Goal: Transaction & Acquisition: Purchase product/service

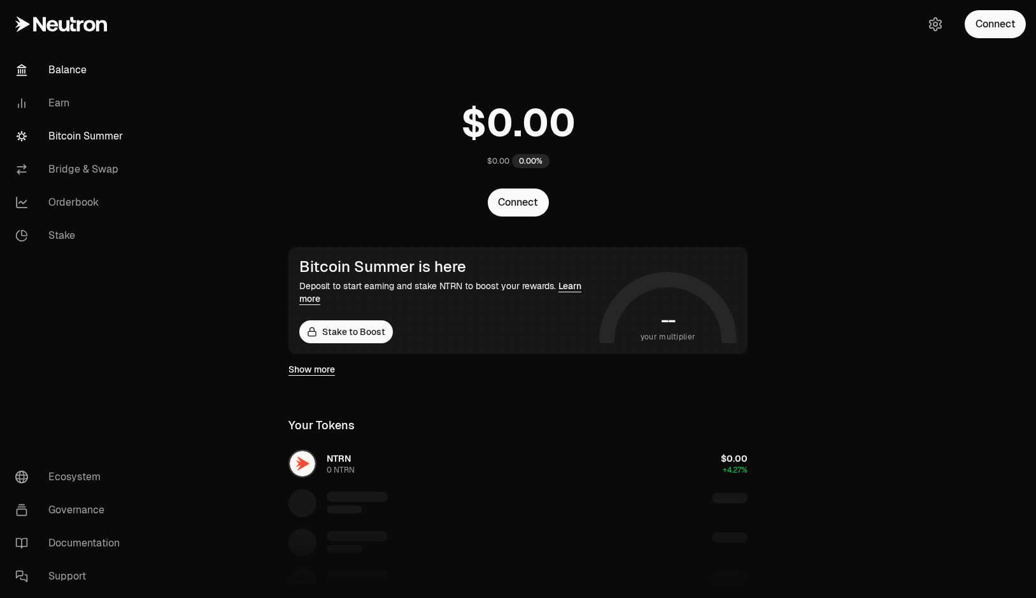
click at [104, 125] on link "Bitcoin Summer" at bounding box center [71, 136] width 132 height 33
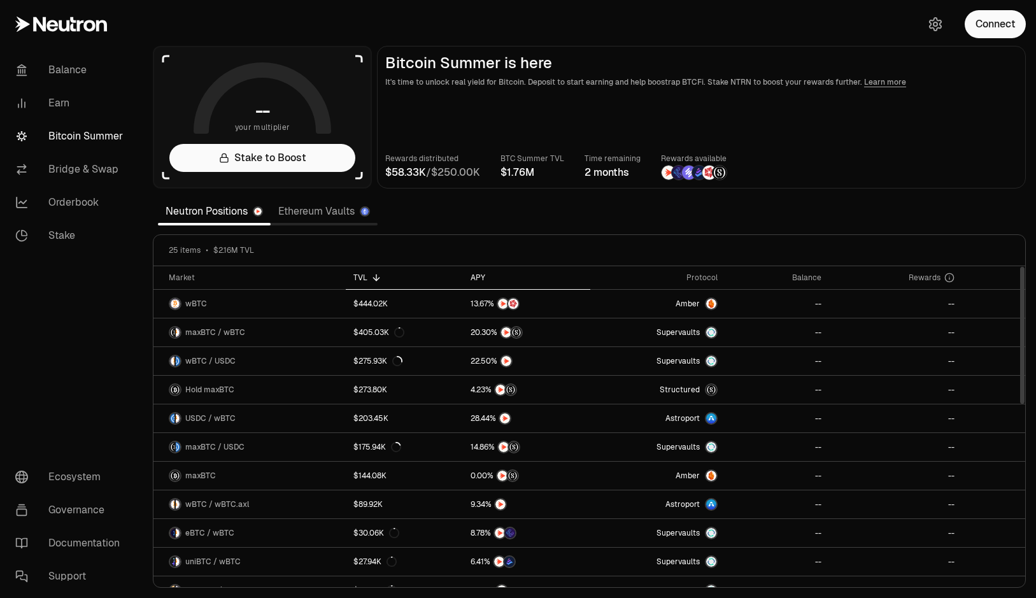
click at [478, 279] on div "APY" at bounding box center [526, 277] width 112 height 10
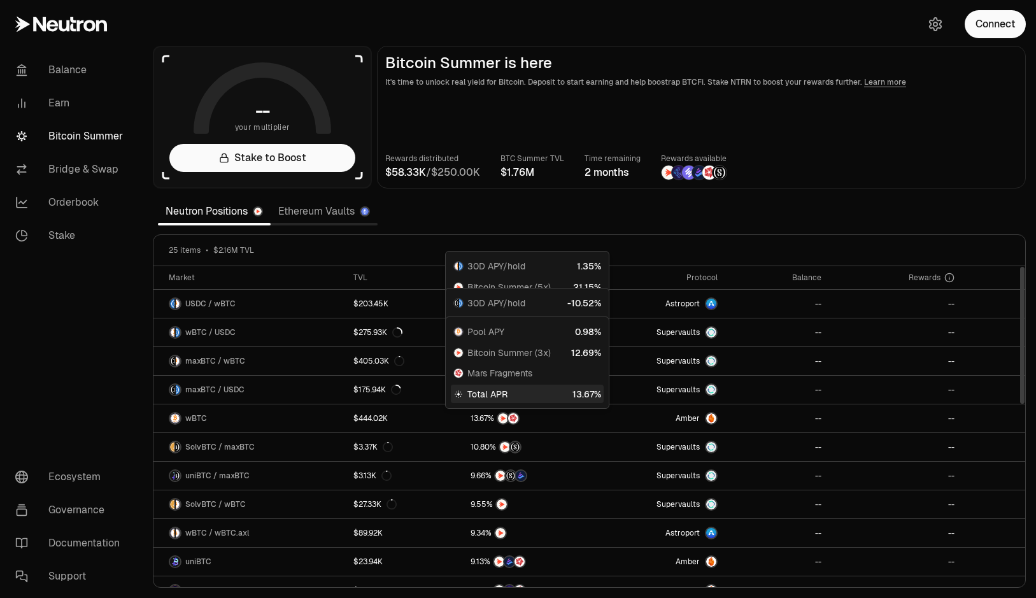
scroll to position [418, 0]
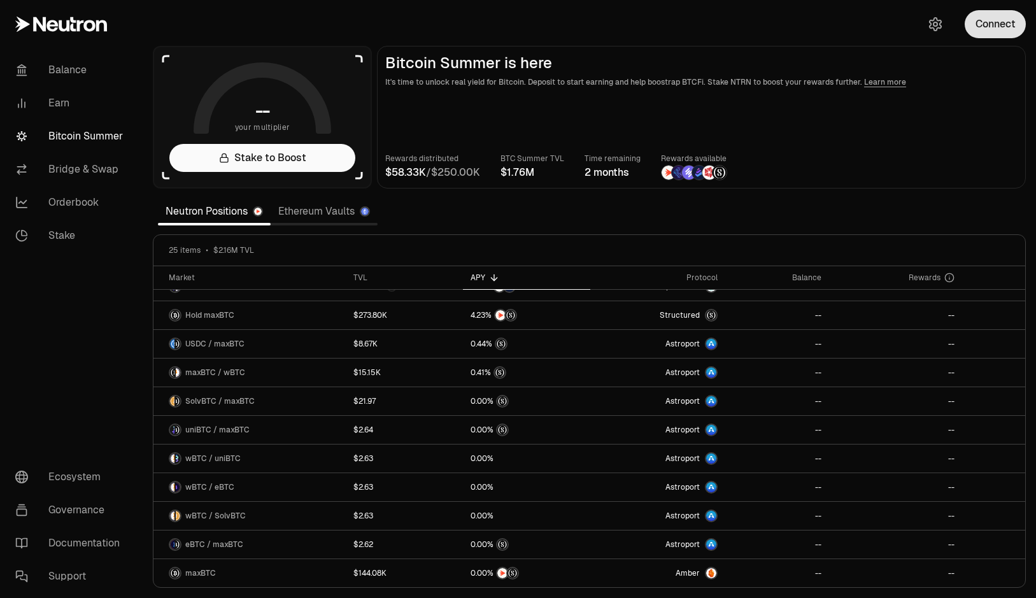
click at [1003, 24] on button "Connect" at bounding box center [994, 24] width 61 height 28
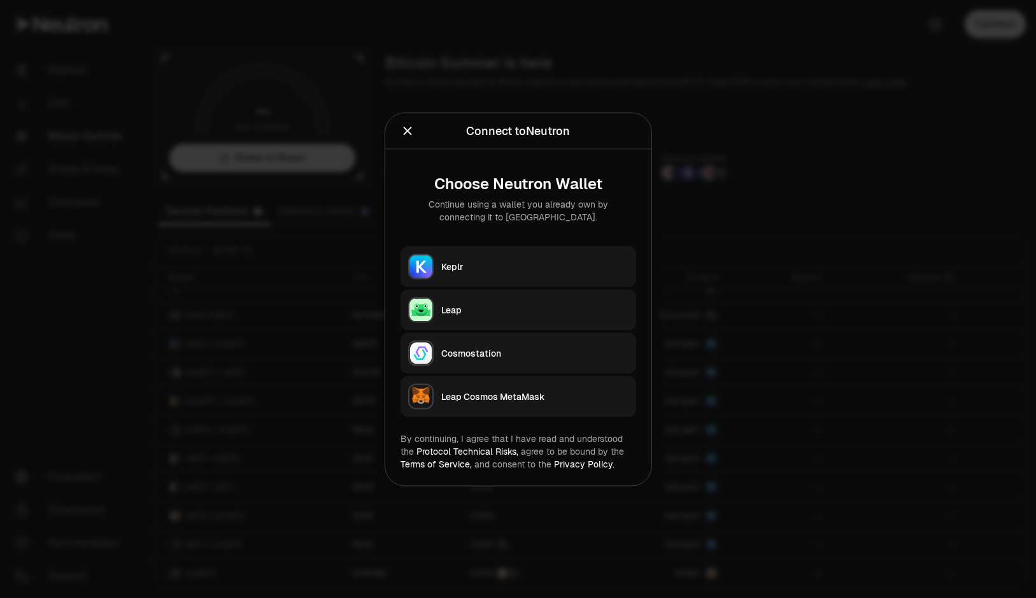
click at [547, 269] on div "Keplr" at bounding box center [534, 266] width 187 height 13
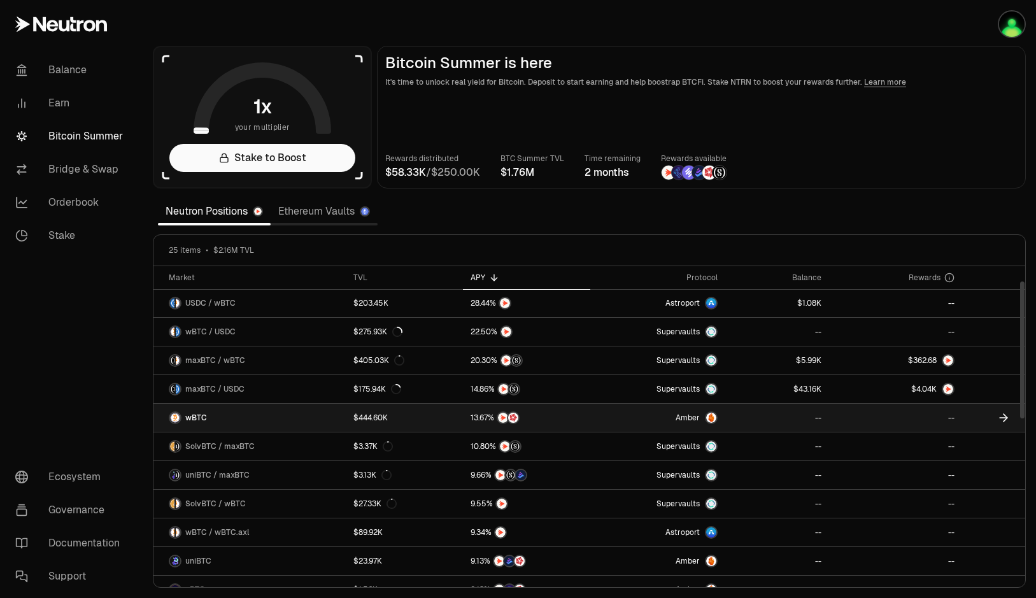
scroll to position [0, 0]
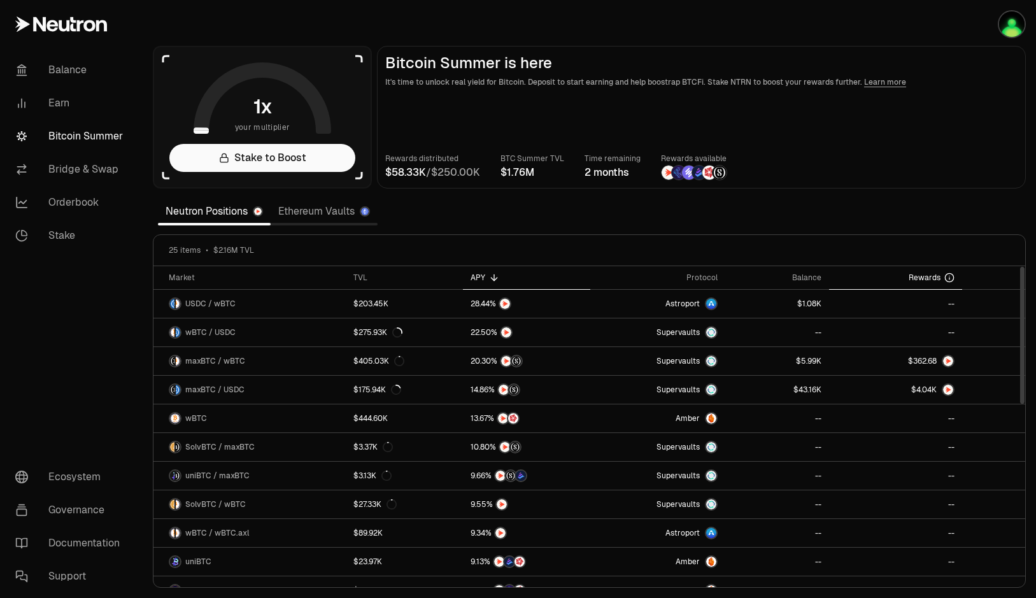
click at [933, 274] on span "Rewards" at bounding box center [924, 277] width 32 height 10
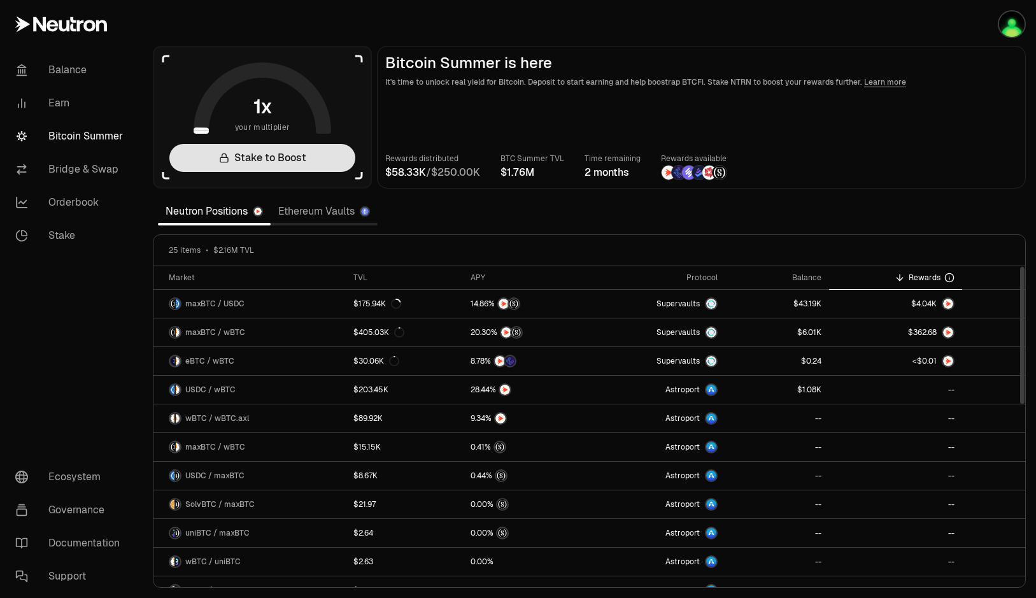
click at [293, 169] on link "Stake to Boost" at bounding box center [262, 158] width 186 height 28
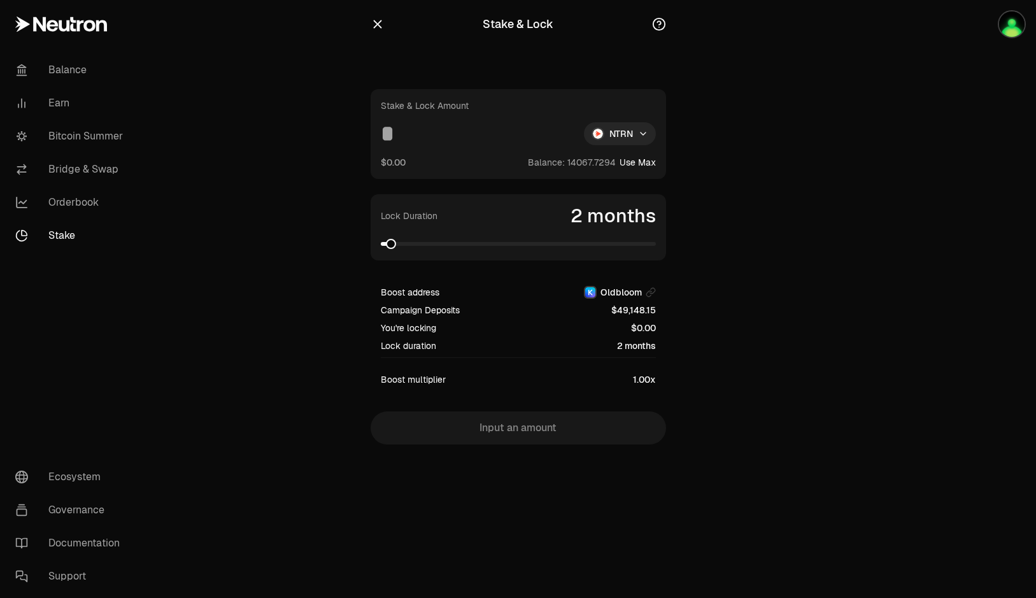
click at [385, 32] on div at bounding box center [424, 24] width 108 height 18
click at [381, 25] on icon "button" at bounding box center [377, 24] width 14 height 14
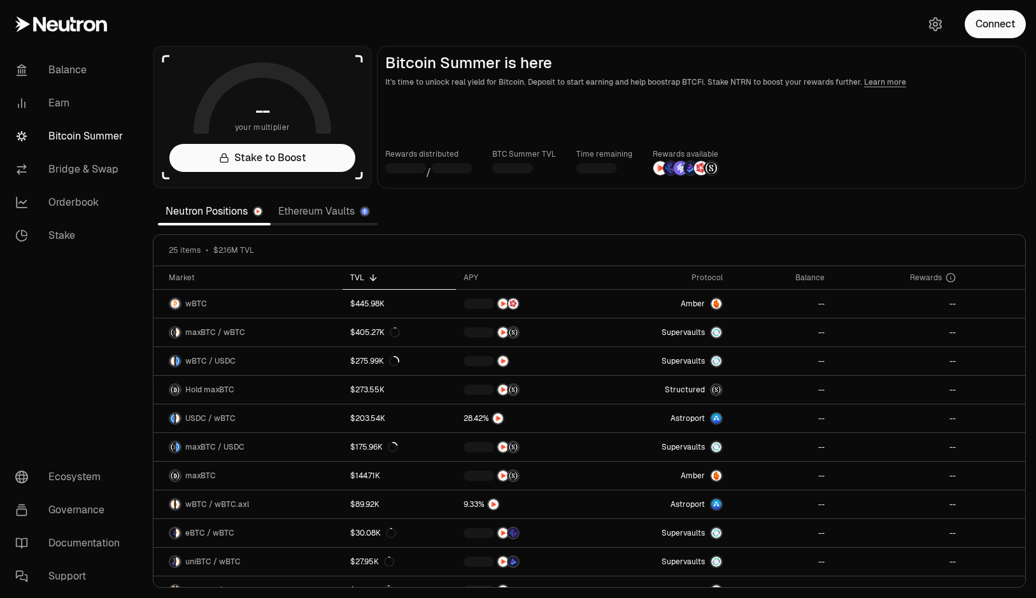
click at [283, 107] on icon at bounding box center [263, 97] width 138 height 71
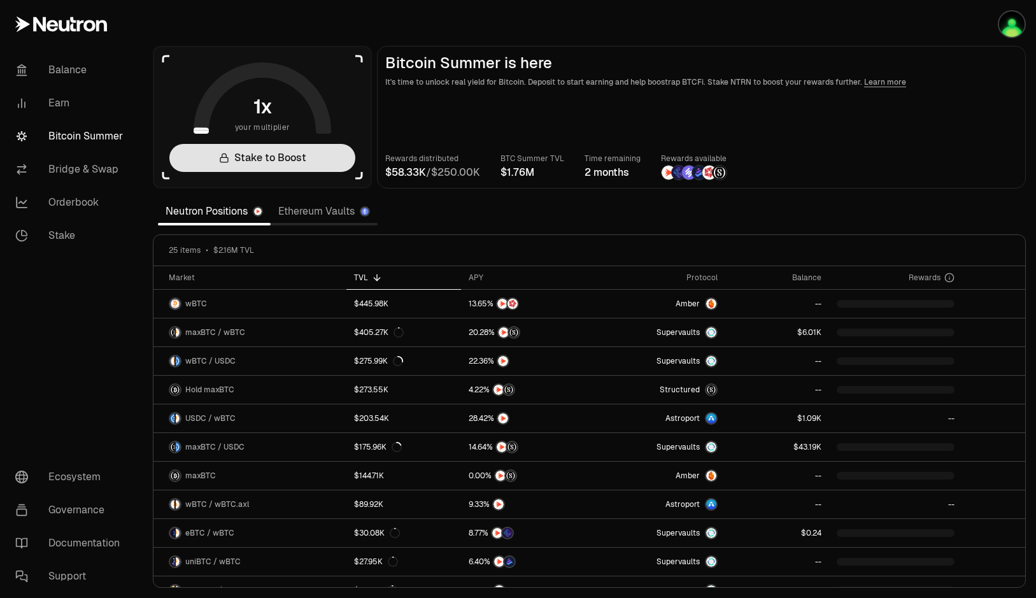
click at [262, 160] on link "Stake to Boost" at bounding box center [262, 158] width 186 height 28
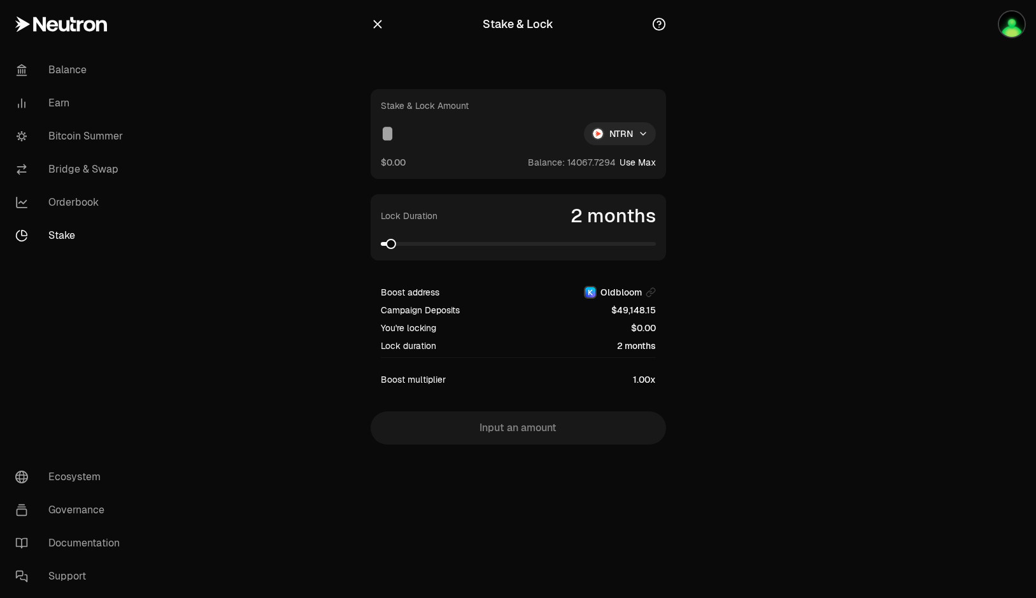
click at [376, 25] on icon "button" at bounding box center [377, 24] width 14 height 14
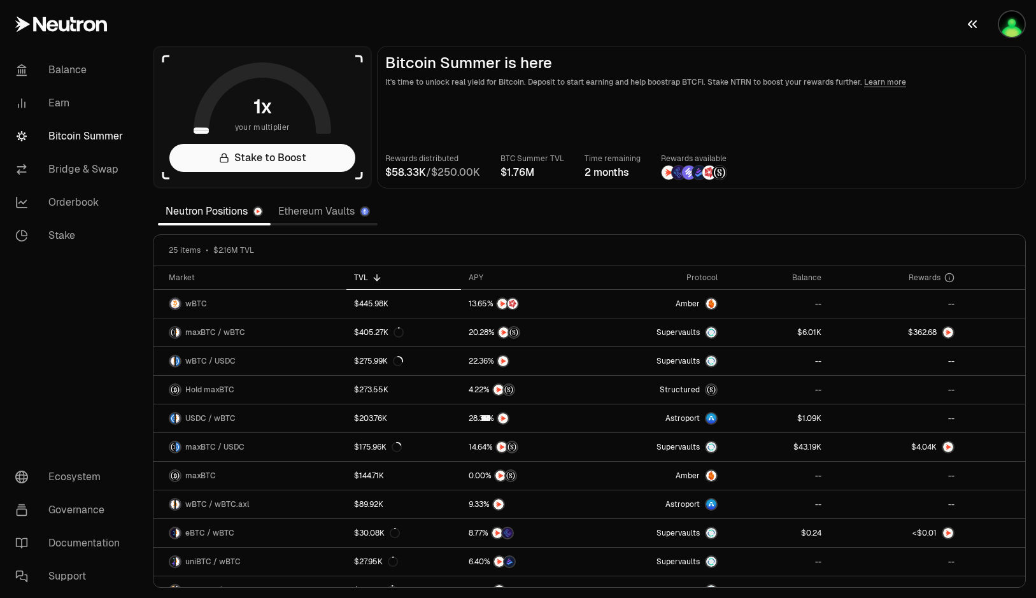
click at [1001, 25] on img "button" at bounding box center [1011, 23] width 25 height 25
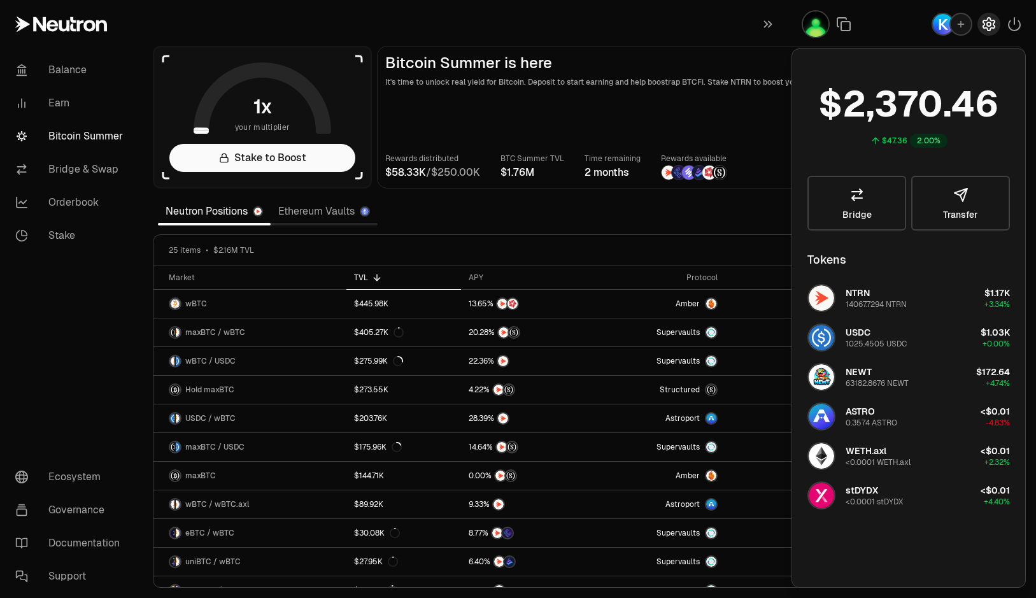
click at [992, 27] on icon "button" at bounding box center [988, 24] width 15 height 15
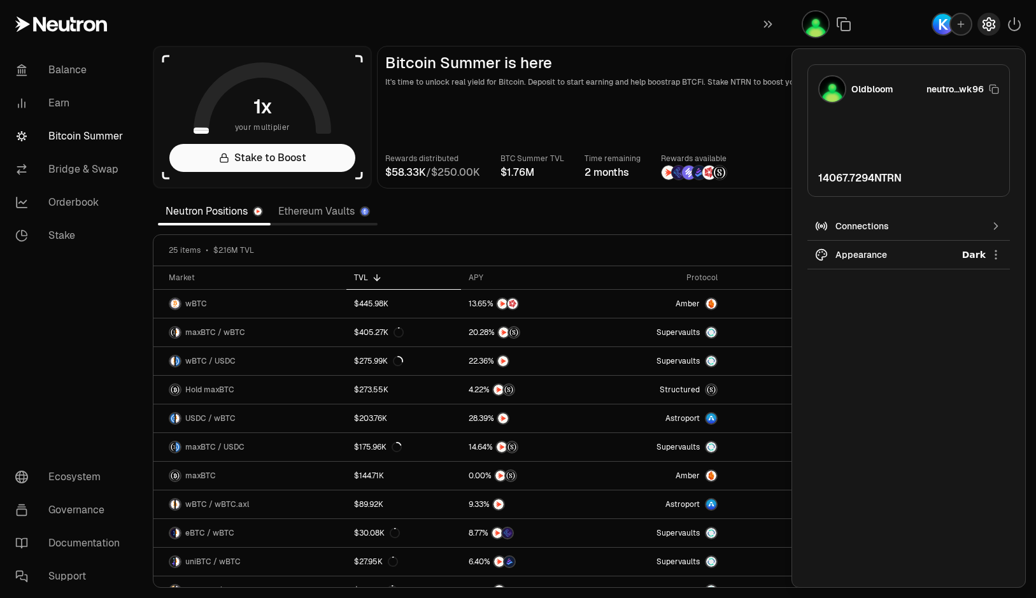
click at [992, 21] on icon "button" at bounding box center [988, 24] width 11 height 13
click at [1013, 21] on icon "button" at bounding box center [1013, 24] width 11 height 13
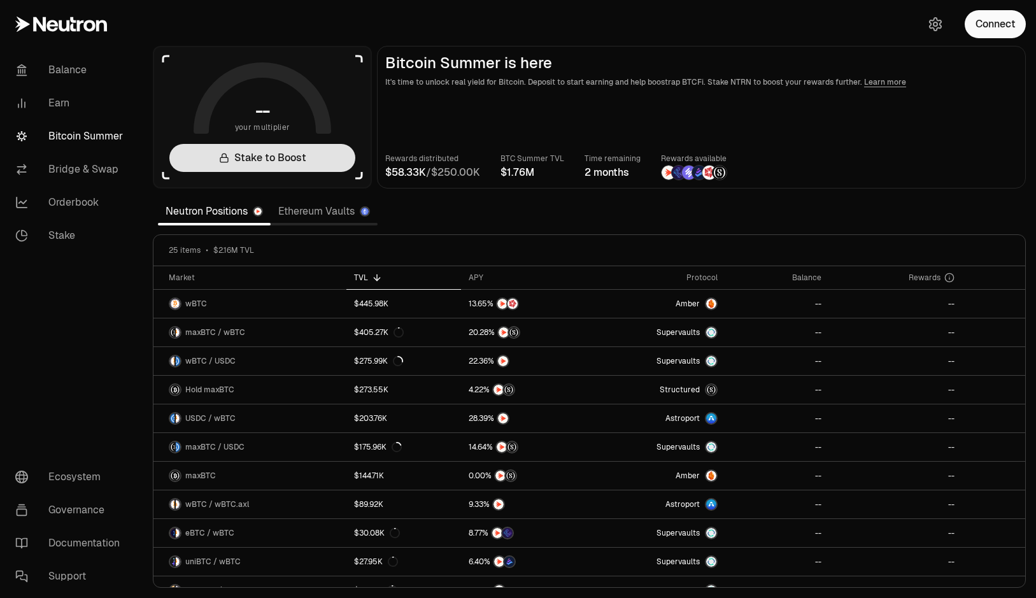
click at [297, 157] on link "Stake to Boost" at bounding box center [262, 158] width 186 height 28
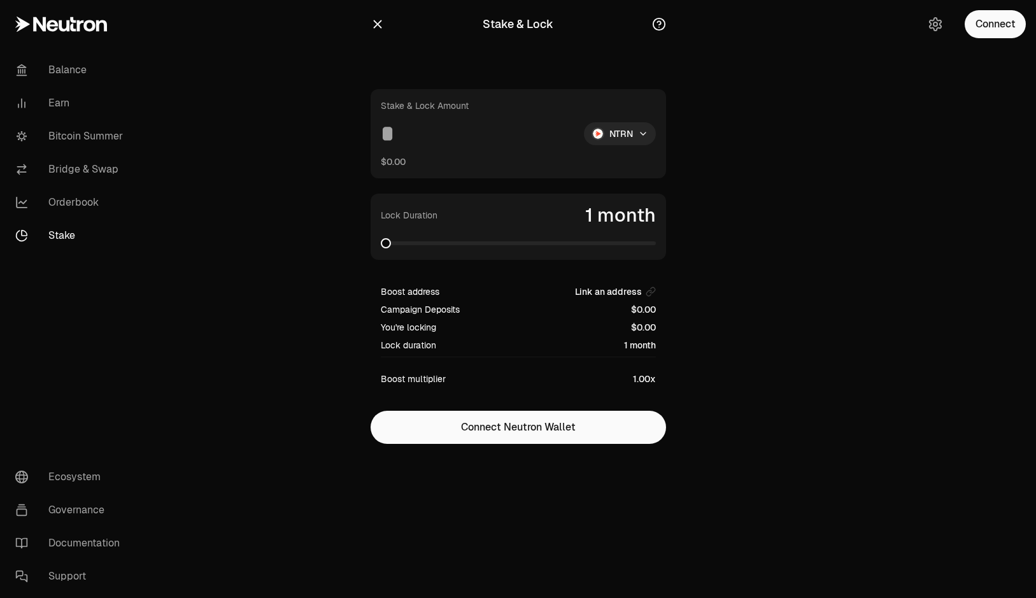
click at [405, 243] on span at bounding box center [518, 243] width 275 height 4
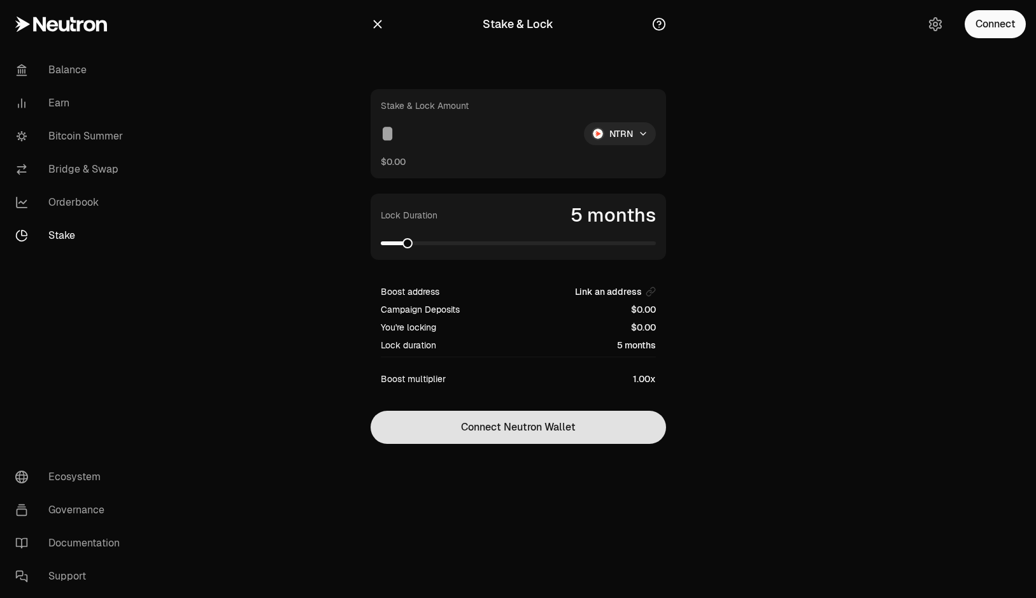
click at [557, 428] on button "Connect Neutron Wallet" at bounding box center [517, 427] width 295 height 33
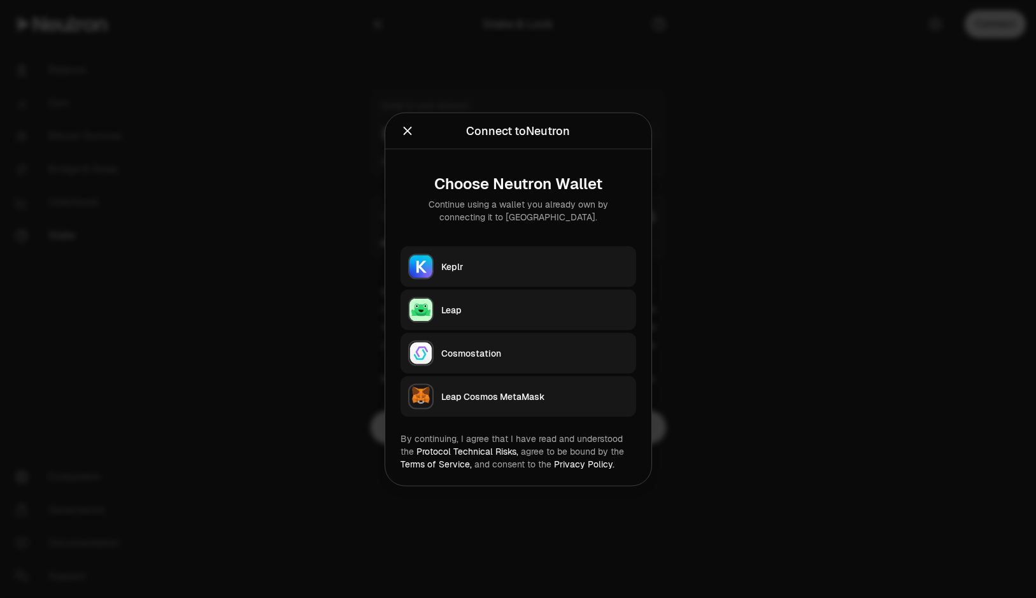
click at [558, 251] on button "Keplr" at bounding box center [518, 266] width 236 height 41
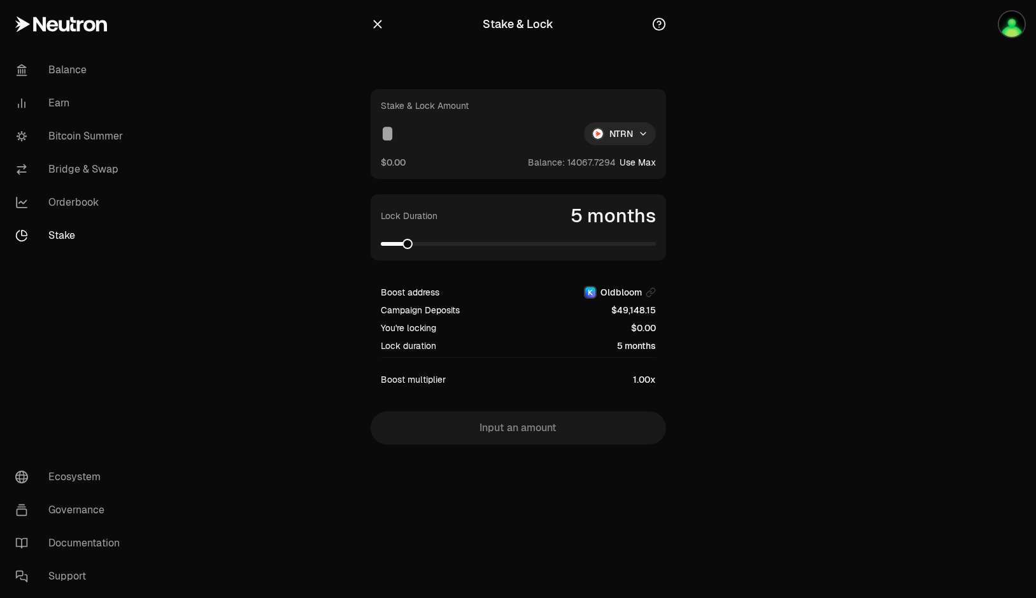
click at [509, 436] on div "Stake & Lock Amount NTRN $0.00 Balance: Use Max Lock Duration 5 months Boost ad…" at bounding box center [517, 266] width 295 height 355
click at [427, 132] on input at bounding box center [477, 133] width 193 height 23
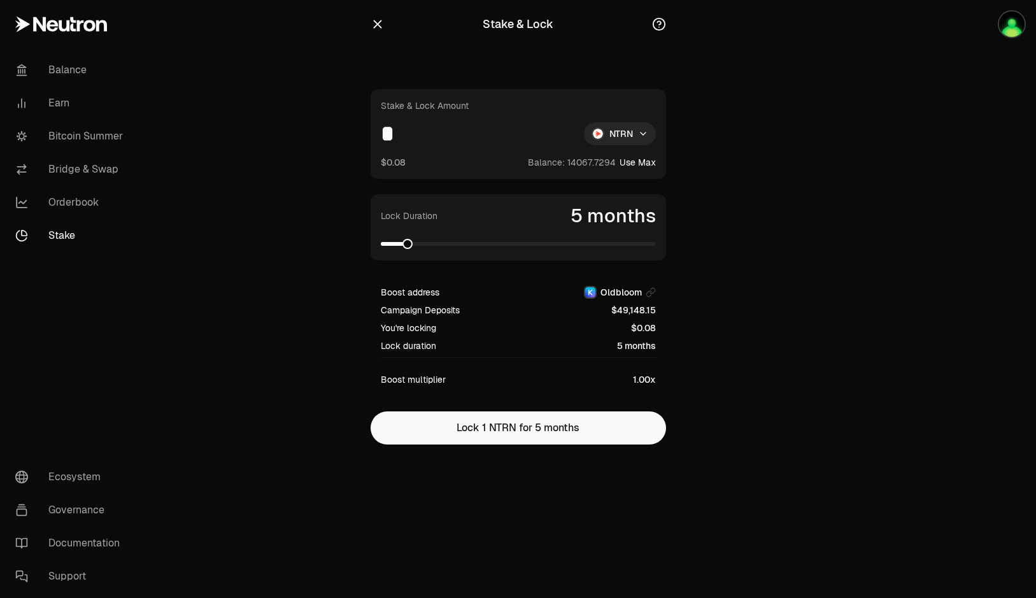
type input "*"
click at [511, 430] on button "Lock 1 NTRN for 5 months" at bounding box center [517, 427] width 295 height 33
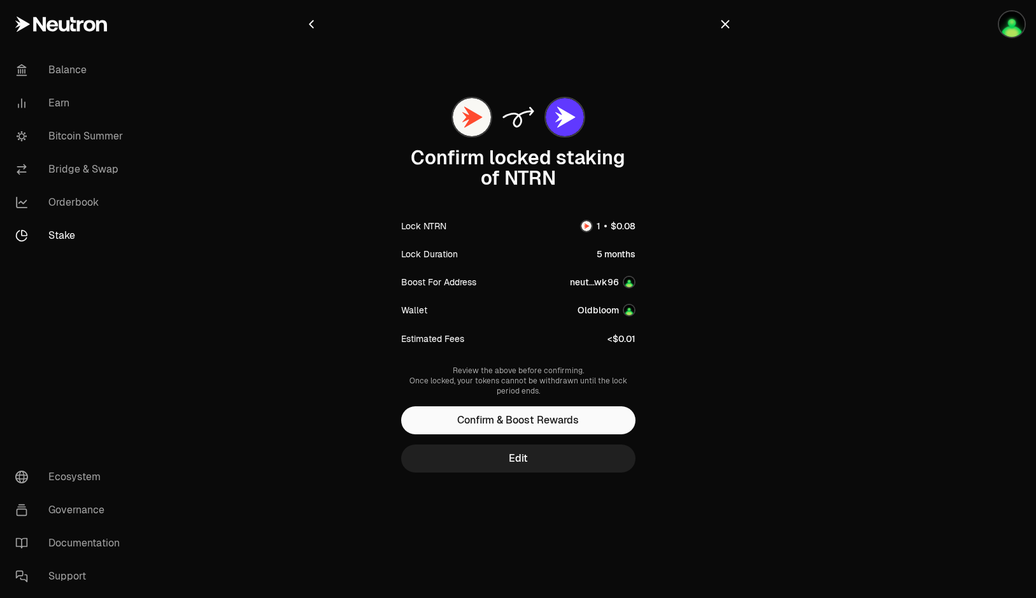
click at [539, 462] on button "Edit" at bounding box center [518, 458] width 234 height 28
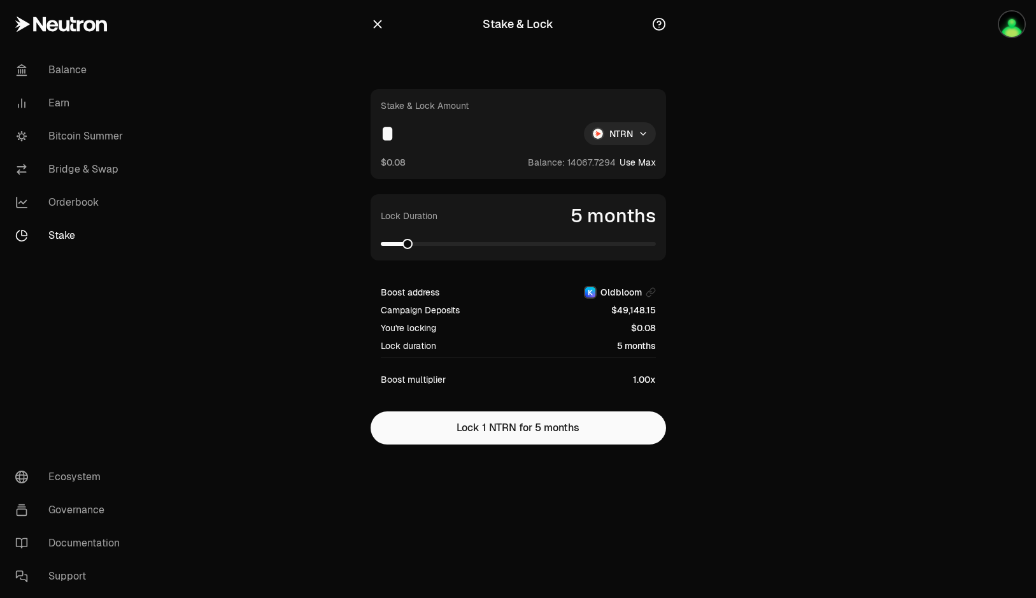
click at [383, 20] on icon "button" at bounding box center [377, 24] width 14 height 14
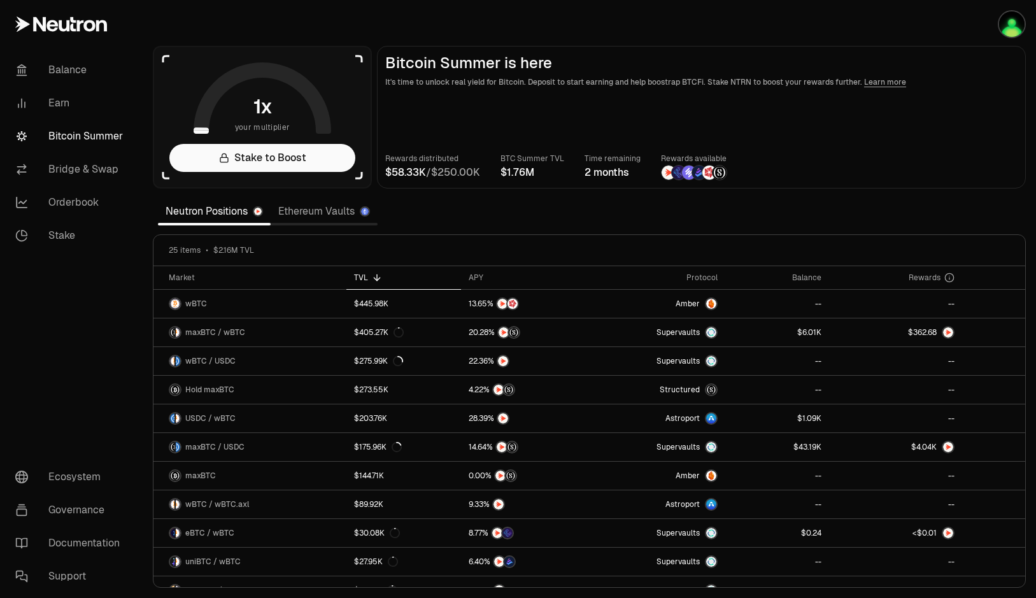
click at [279, 76] on icon at bounding box center [262, 100] width 122 height 61
click at [348, 76] on aside "your multiplier Stake to Boost" at bounding box center [262, 117] width 219 height 143
click at [317, 150] on link "Stake to Boost" at bounding box center [262, 158] width 186 height 28
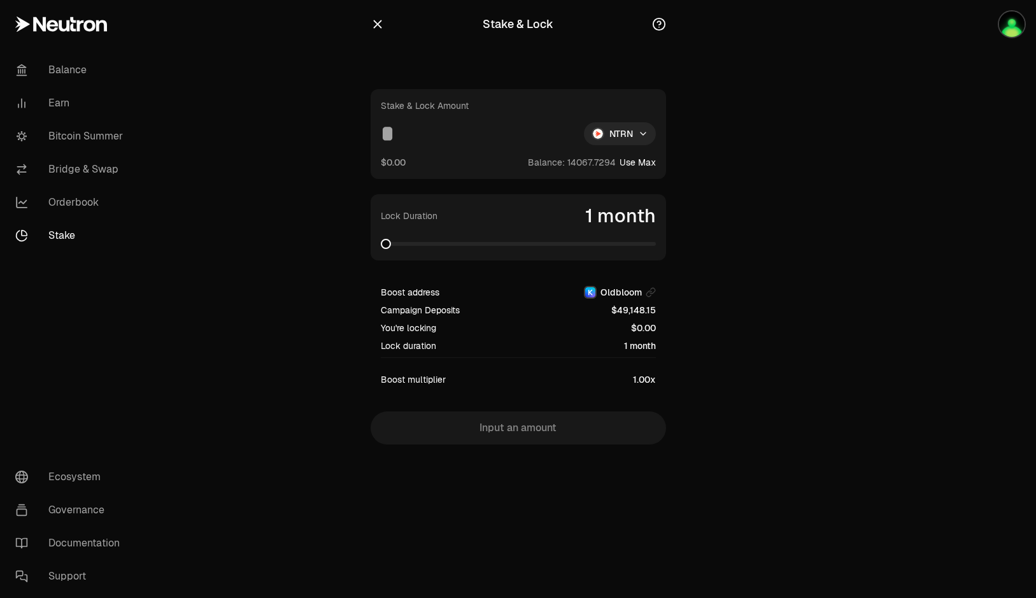
click at [666, 15] on div "Stake & Lock Stake & Lock Amount NTRN $0.00 Balance: Use Max Lock Duration 1 mo…" at bounding box center [518, 247] width 326 height 495
click at [659, 24] on icon "button" at bounding box center [658, 23] width 3 height 4
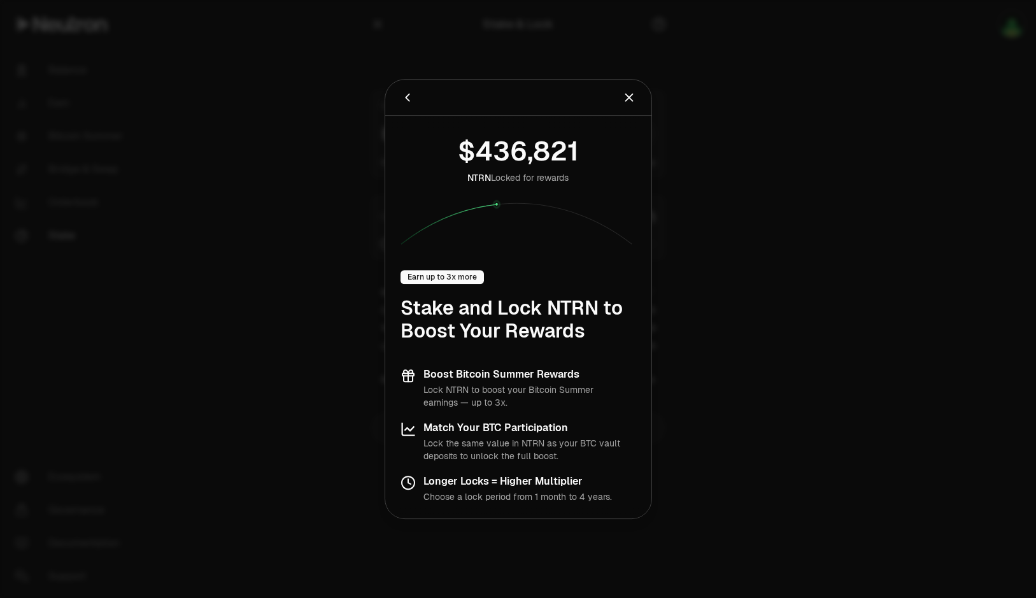
click at [402, 99] on icon "Back" at bounding box center [407, 97] width 14 height 14
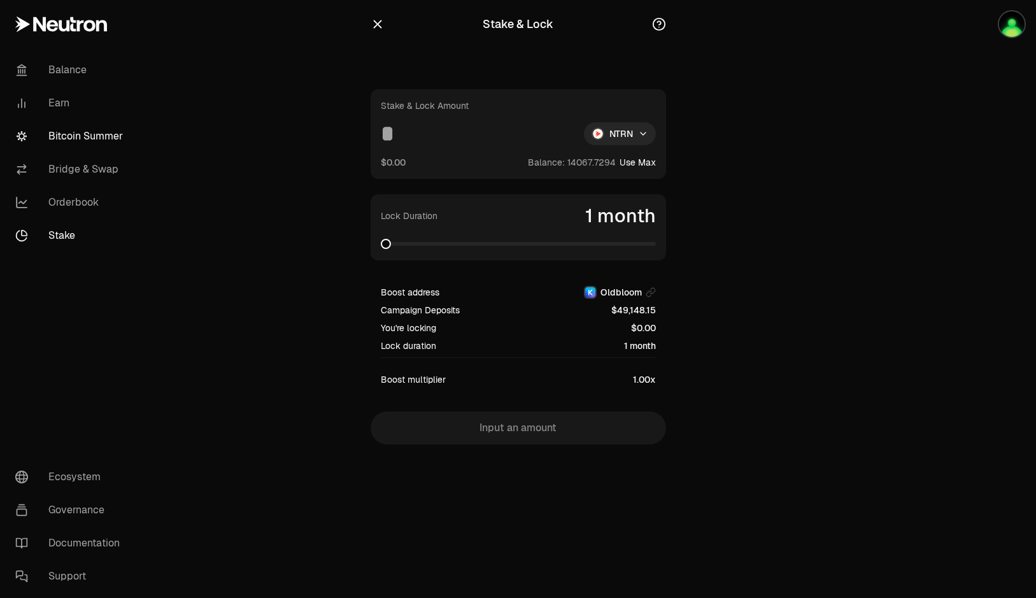
click at [94, 126] on link "Bitcoin Summer" at bounding box center [71, 136] width 132 height 33
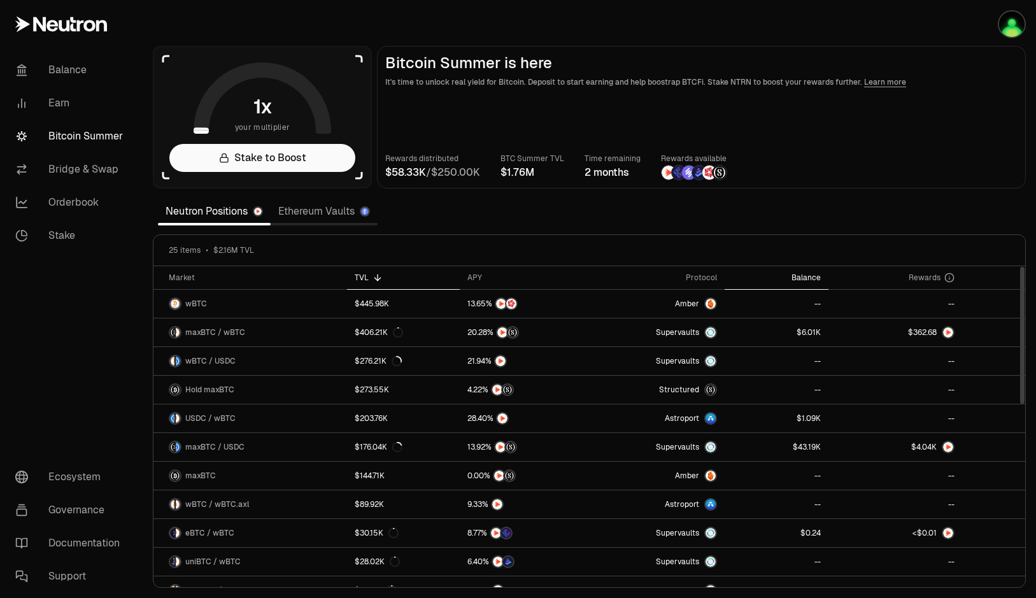
click at [817, 281] on div "Balance" at bounding box center [776, 277] width 88 height 10
